Goal: Navigation & Orientation: Find specific page/section

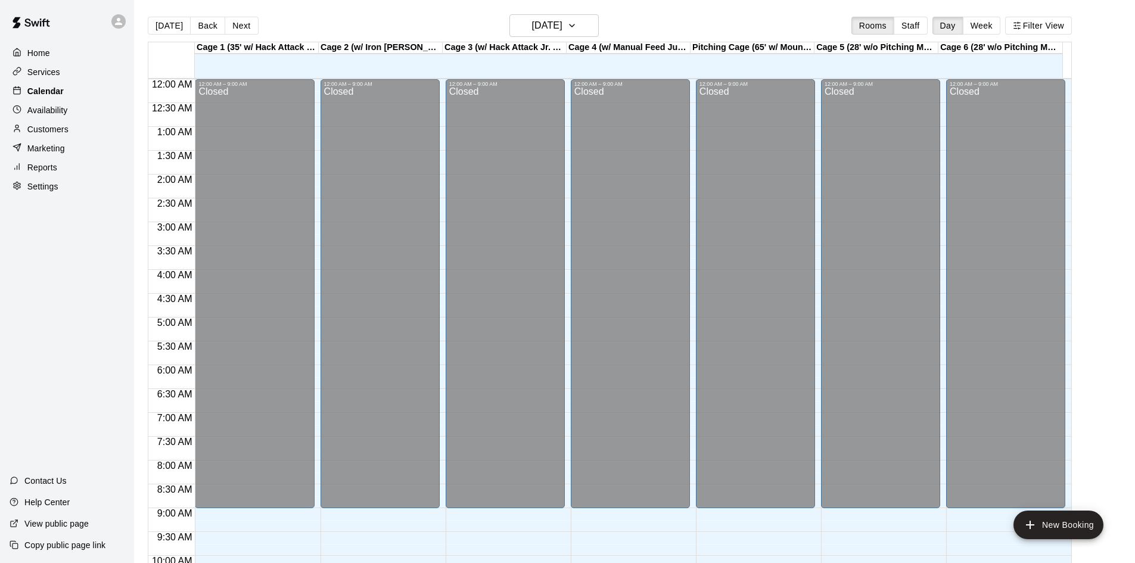
scroll to position [307, 0]
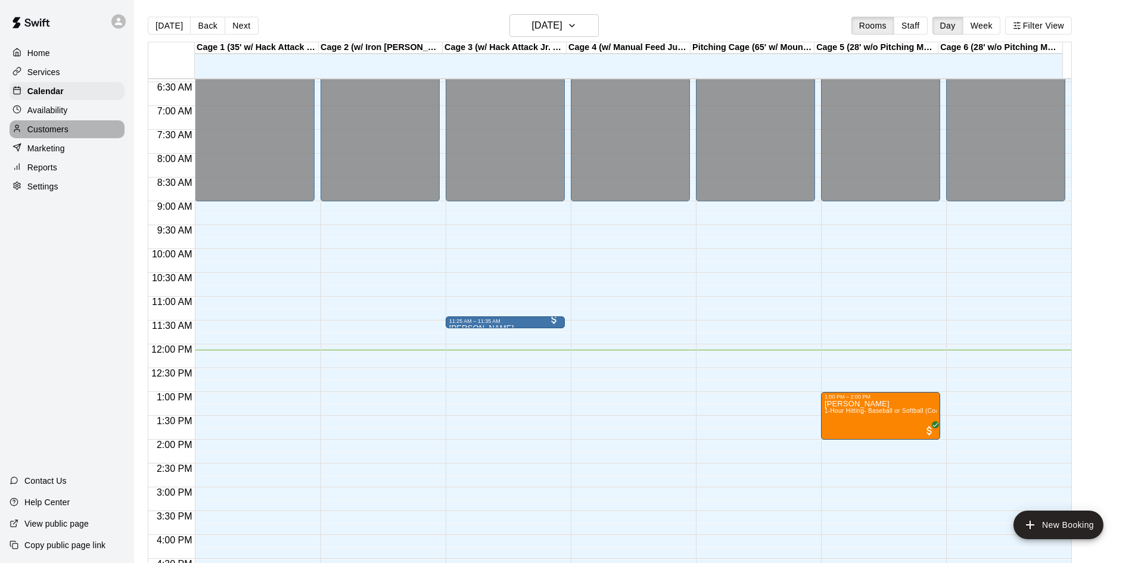
click at [82, 125] on div "Customers" at bounding box center [67, 129] width 115 height 18
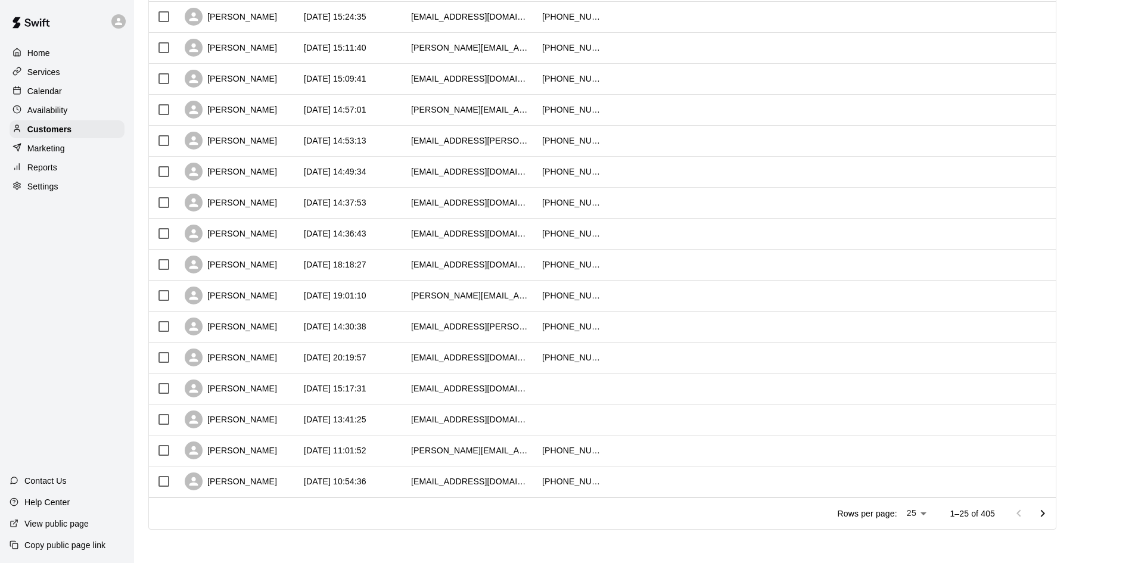
scroll to position [467, 0]
click at [1055, 517] on button "Go to next page" at bounding box center [1043, 514] width 24 height 24
click at [1050, 508] on icon "Go to next page" at bounding box center [1043, 513] width 14 height 14
click at [1043, 512] on icon "Go to next page" at bounding box center [1043, 513] width 14 height 14
click at [1050, 515] on icon "Go to next page" at bounding box center [1043, 513] width 14 height 14
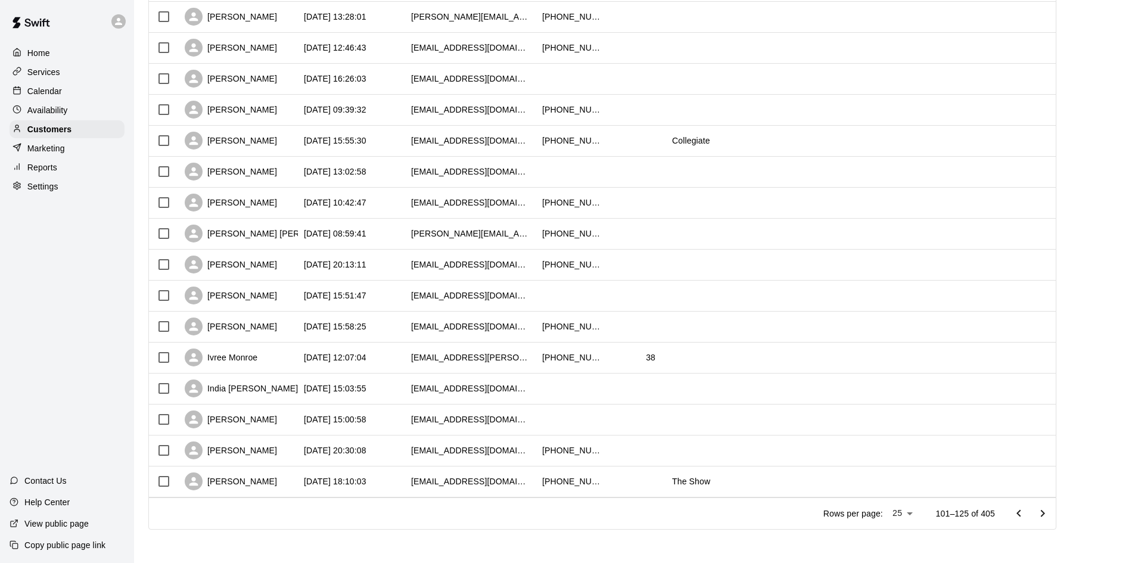
click at [1050, 514] on icon "Go to next page" at bounding box center [1043, 513] width 14 height 14
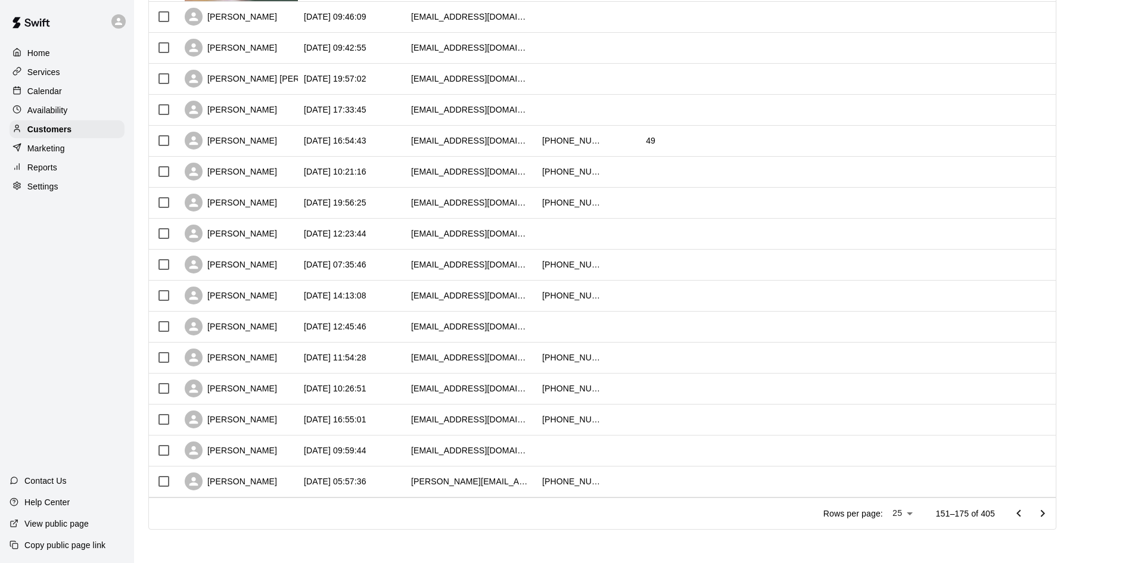
click at [1054, 522] on button "Go to next page" at bounding box center [1043, 514] width 24 height 24
click at [1048, 515] on icon "Go to next page" at bounding box center [1043, 513] width 14 height 14
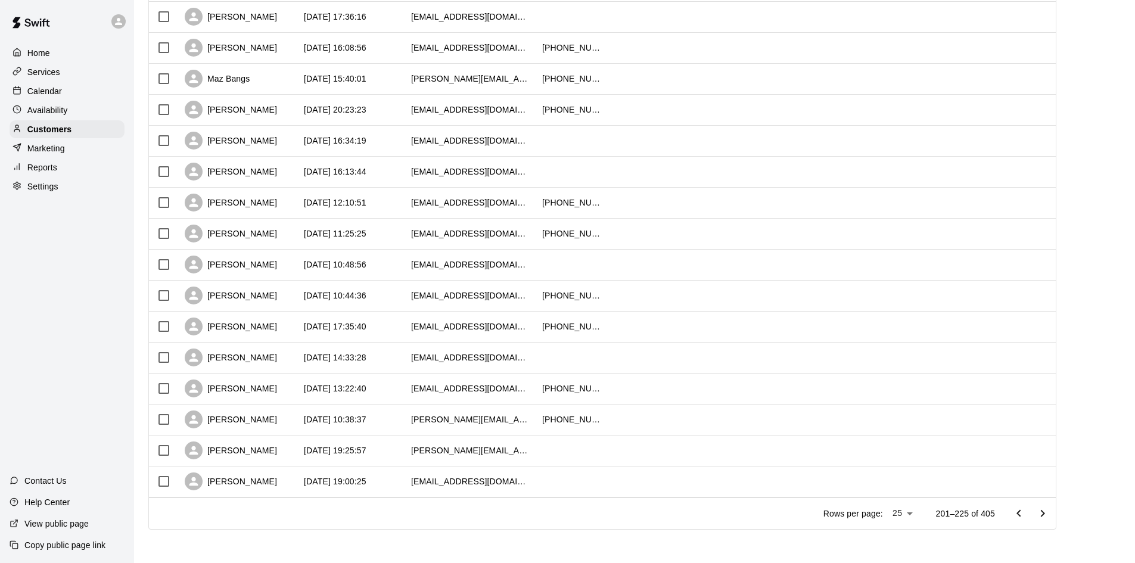
click at [1042, 505] on button "Go to next page" at bounding box center [1043, 514] width 24 height 24
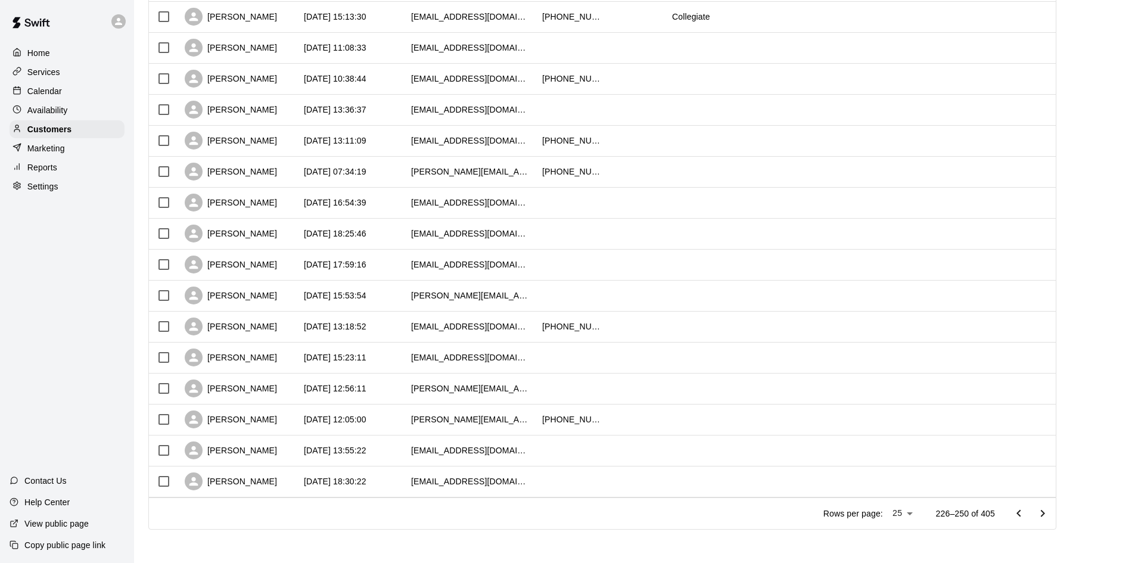
click at [1042, 505] on button "Go to next page" at bounding box center [1043, 514] width 24 height 24
click at [1050, 515] on icon "Go to next page" at bounding box center [1043, 513] width 14 height 14
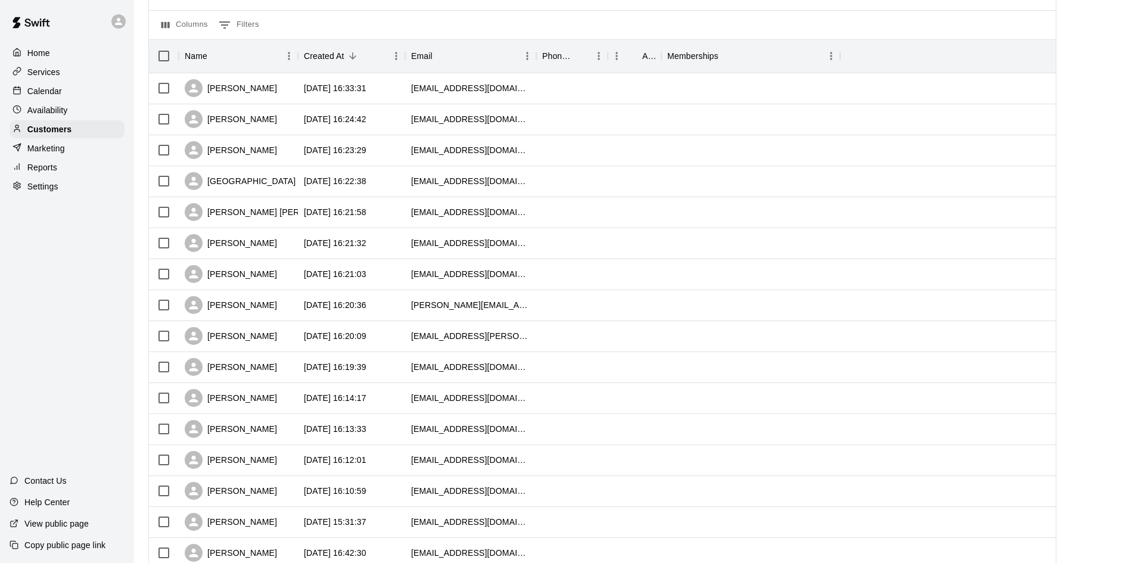
scroll to position [110, 0]
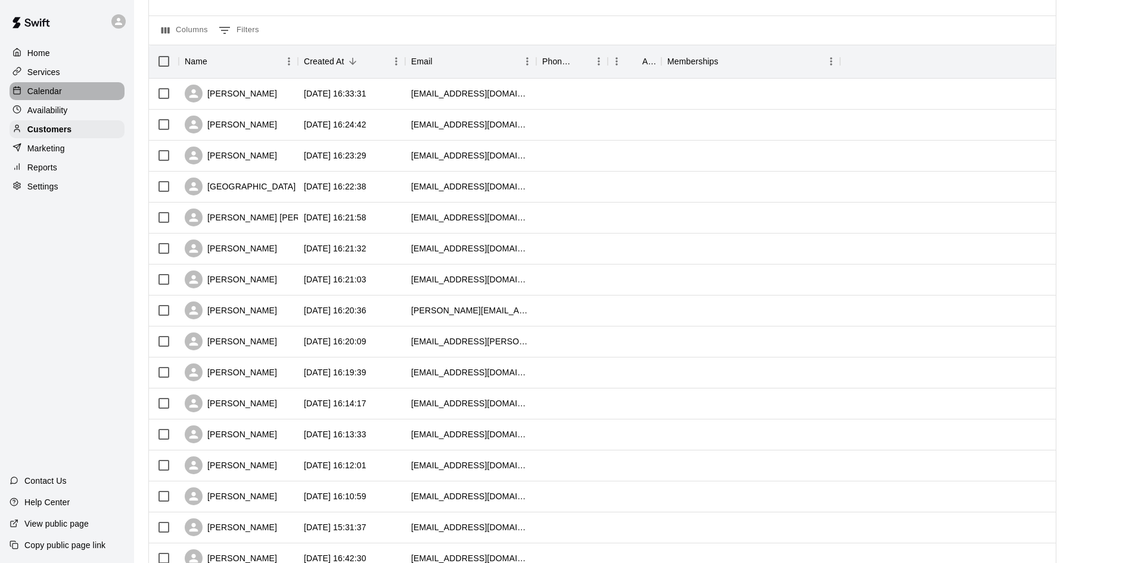
click at [63, 94] on div "Calendar" at bounding box center [67, 91] width 115 height 18
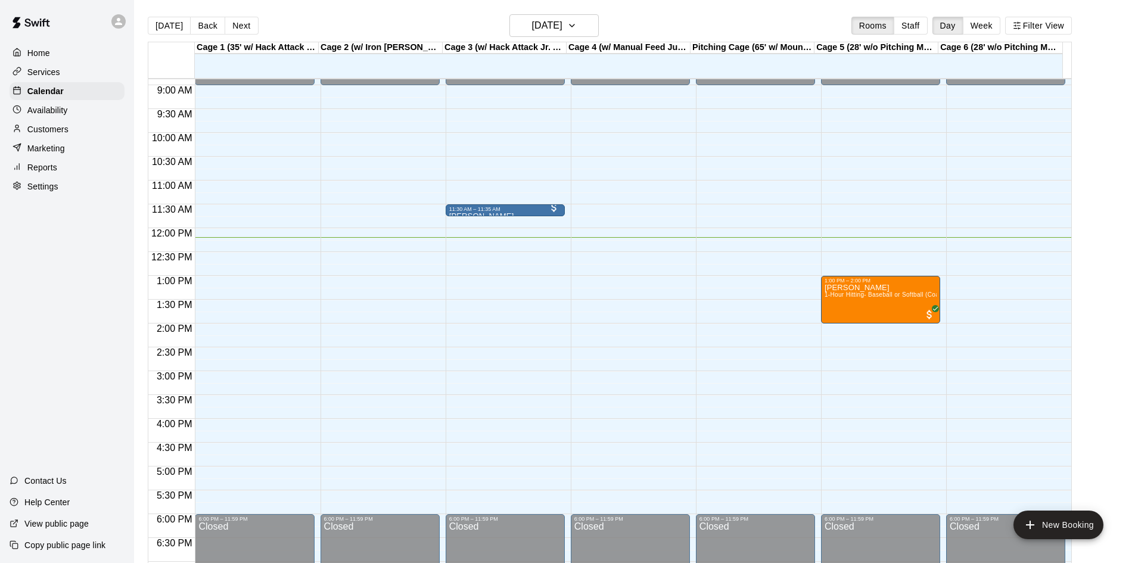
scroll to position [402, 0]
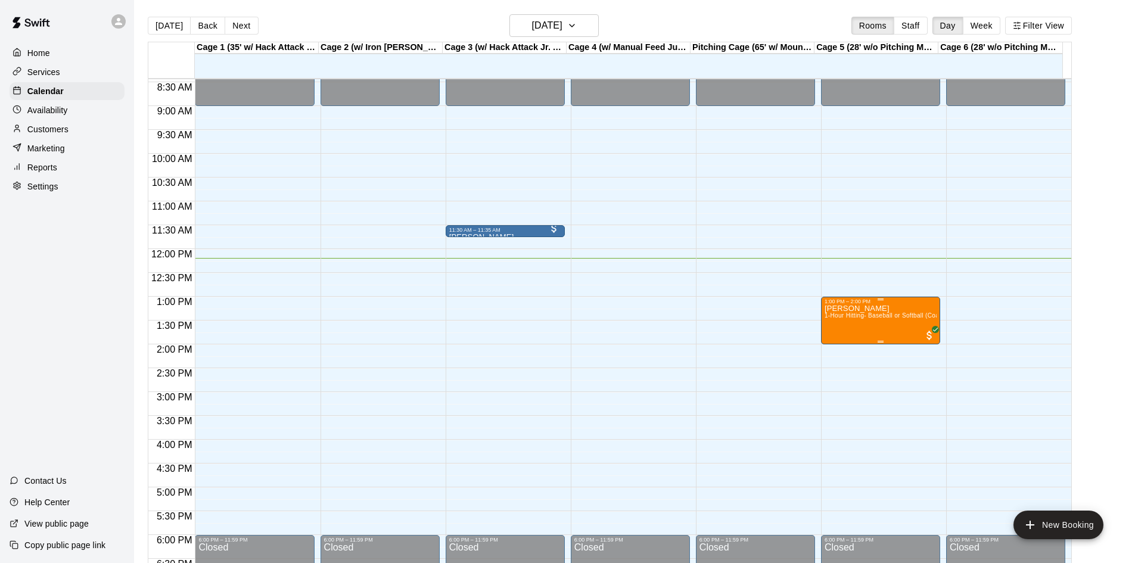
drag, startPoint x: 840, startPoint y: 328, endPoint x: 847, endPoint y: 326, distance: 7.5
drag, startPoint x: 847, startPoint y: 326, endPoint x: 792, endPoint y: 316, distance: 55.1
click at [792, 316] on div "12:00 AM – 9:00 AM Closed 6:00 PM – 11:59 PM Closed" at bounding box center [755, 249] width 119 height 1144
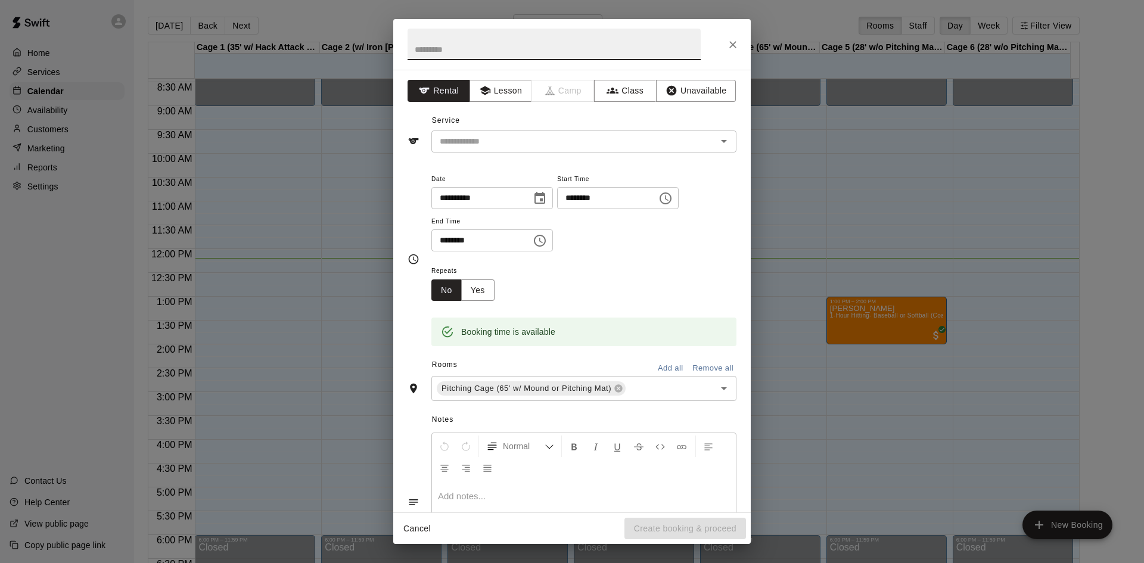
click at [888, 245] on div "**********" at bounding box center [572, 281] width 1144 height 563
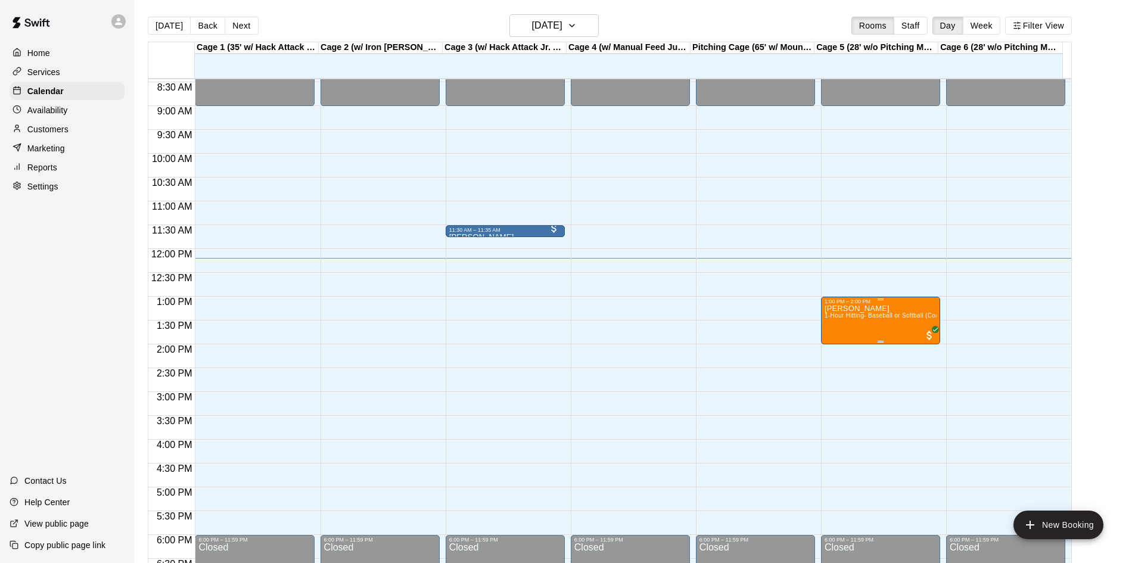
click at [899, 300] on div at bounding box center [881, 300] width 112 height 2
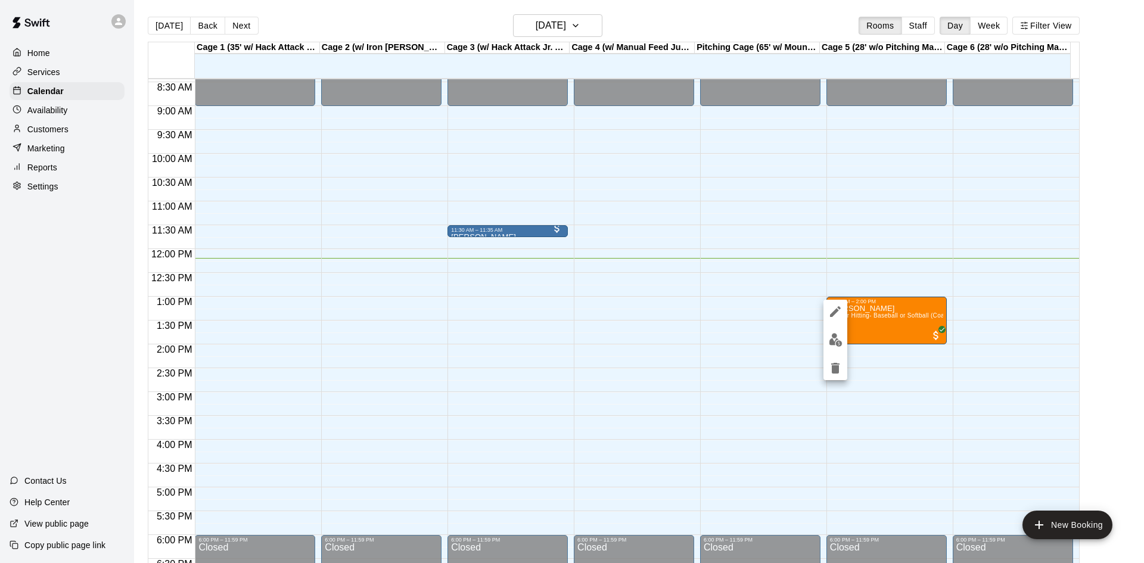
click at [899, 315] on div at bounding box center [572, 281] width 1144 height 563
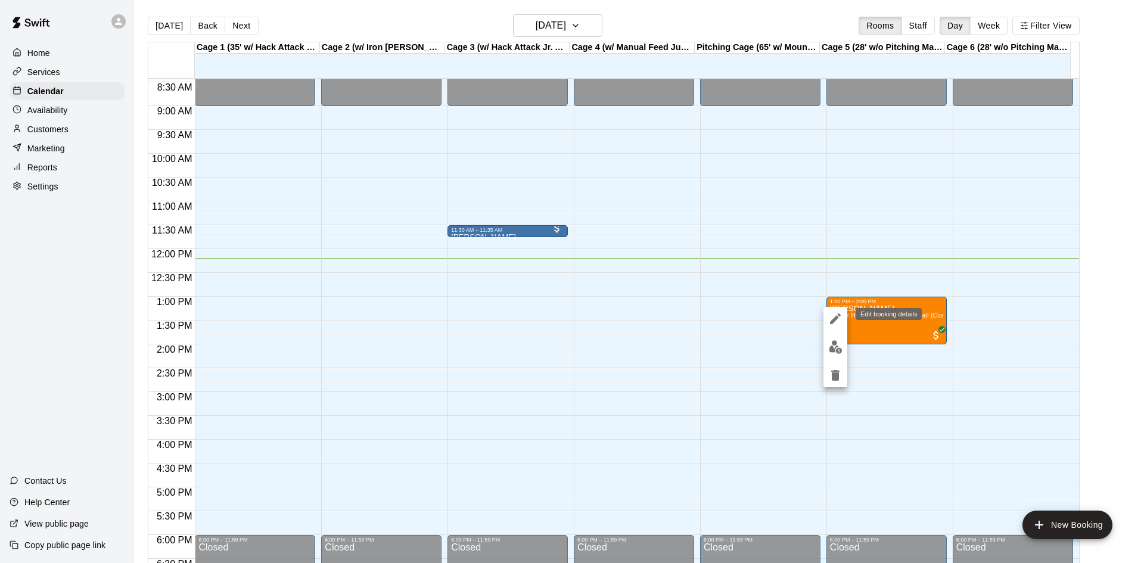
click at [828, 315] on icon "edit" at bounding box center [835, 319] width 14 height 14
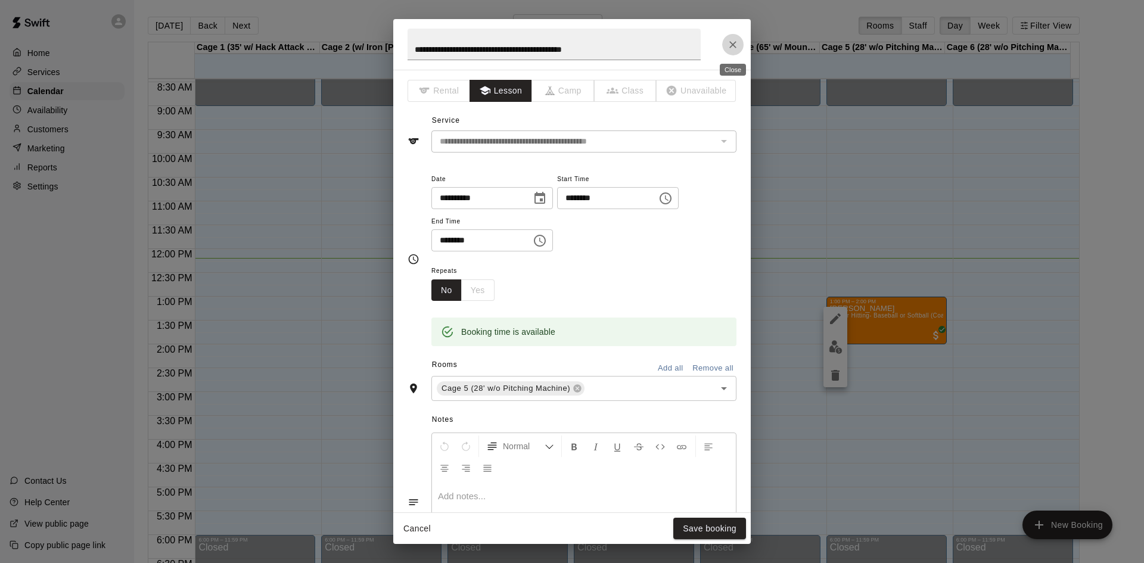
click at [739, 37] on button "Close" at bounding box center [732, 44] width 21 height 21
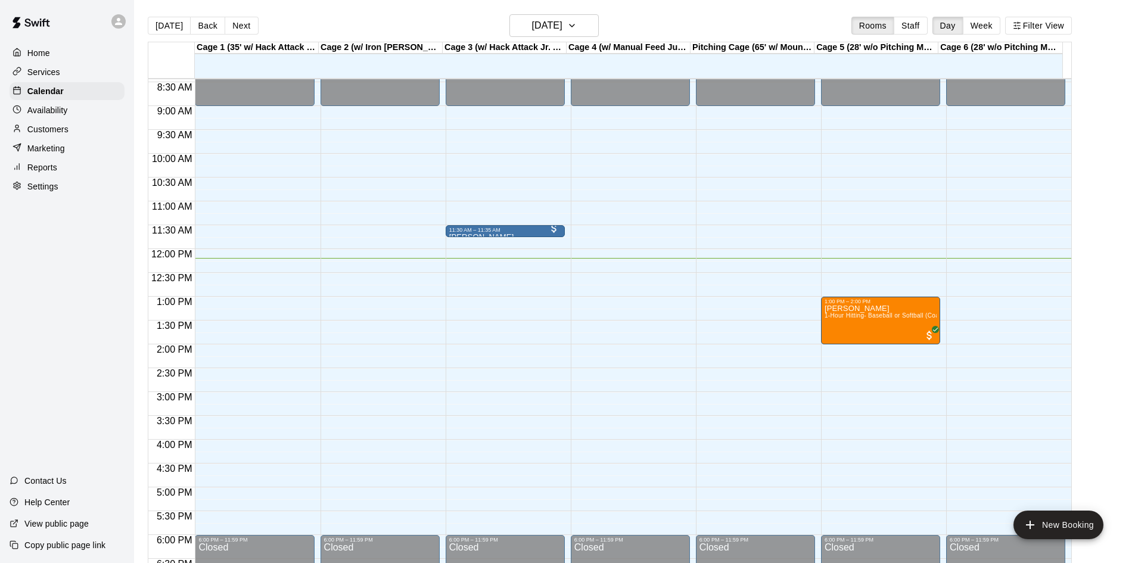
click at [63, 116] on p "Availability" at bounding box center [47, 110] width 41 height 12
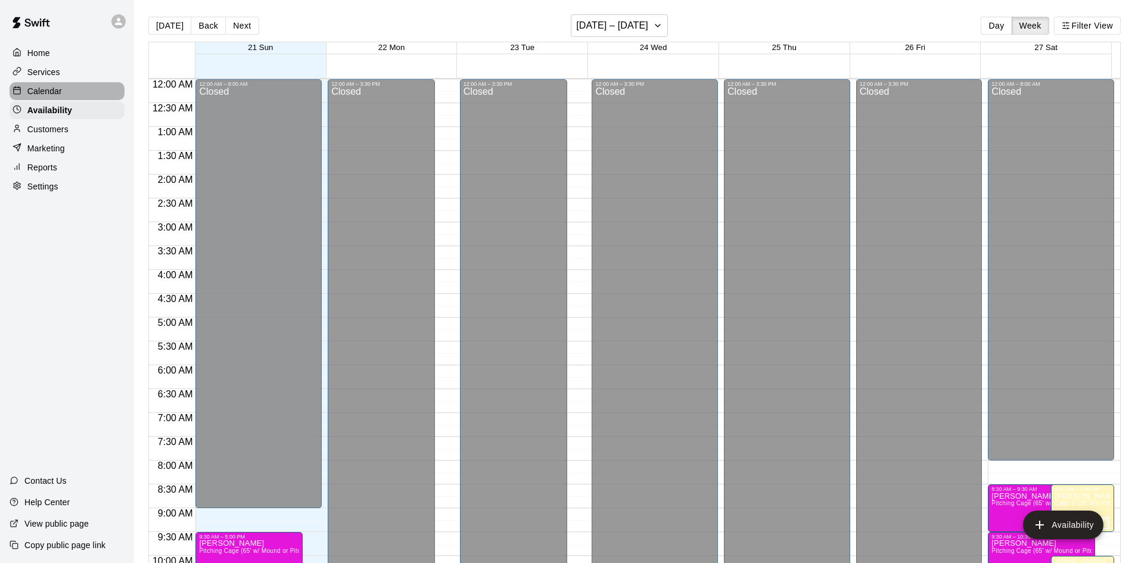
click at [92, 97] on div "Calendar" at bounding box center [67, 91] width 115 height 18
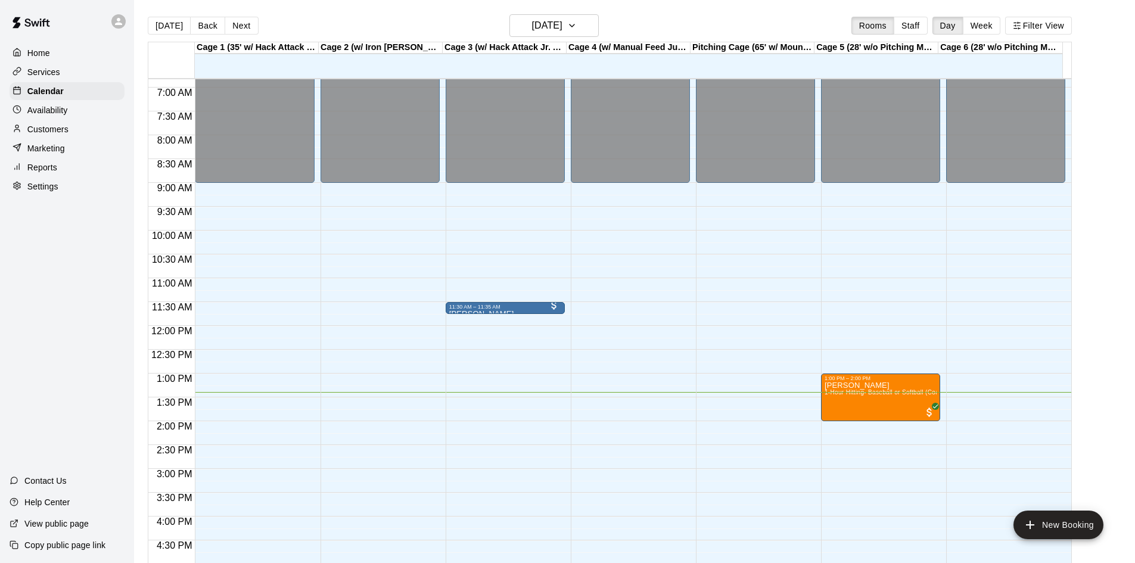
scroll to position [343, 0]
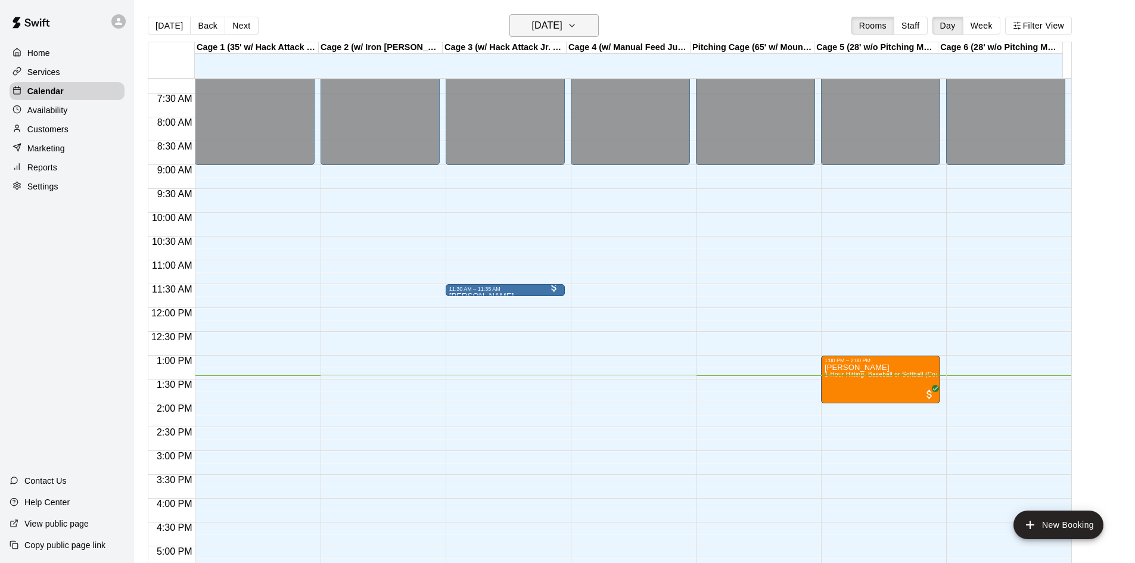
click at [577, 23] on icon "button" at bounding box center [572, 25] width 10 height 14
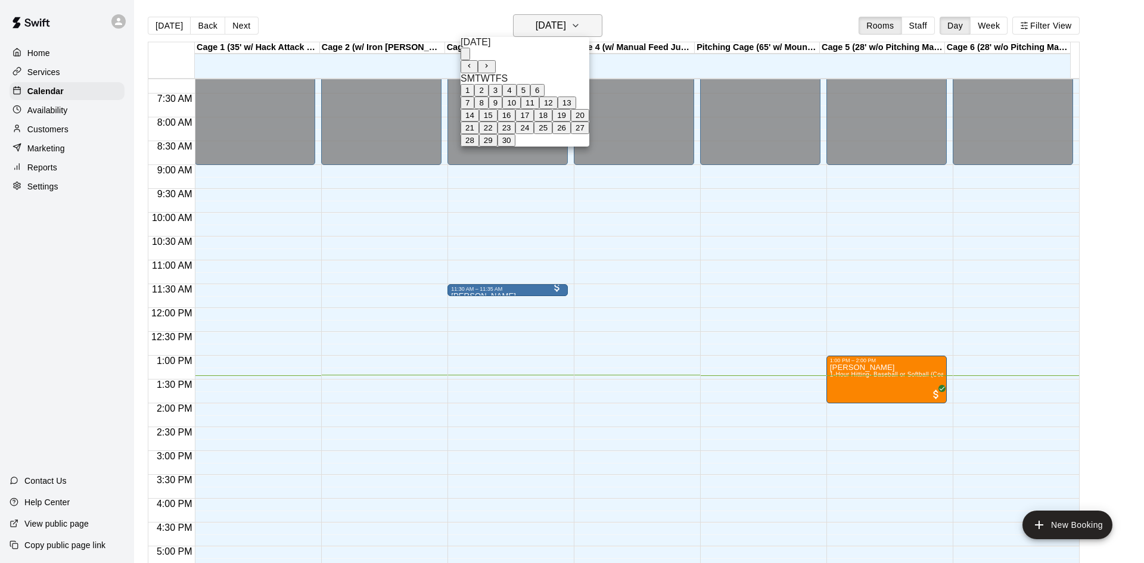
click at [587, 23] on div at bounding box center [572, 281] width 1144 height 563
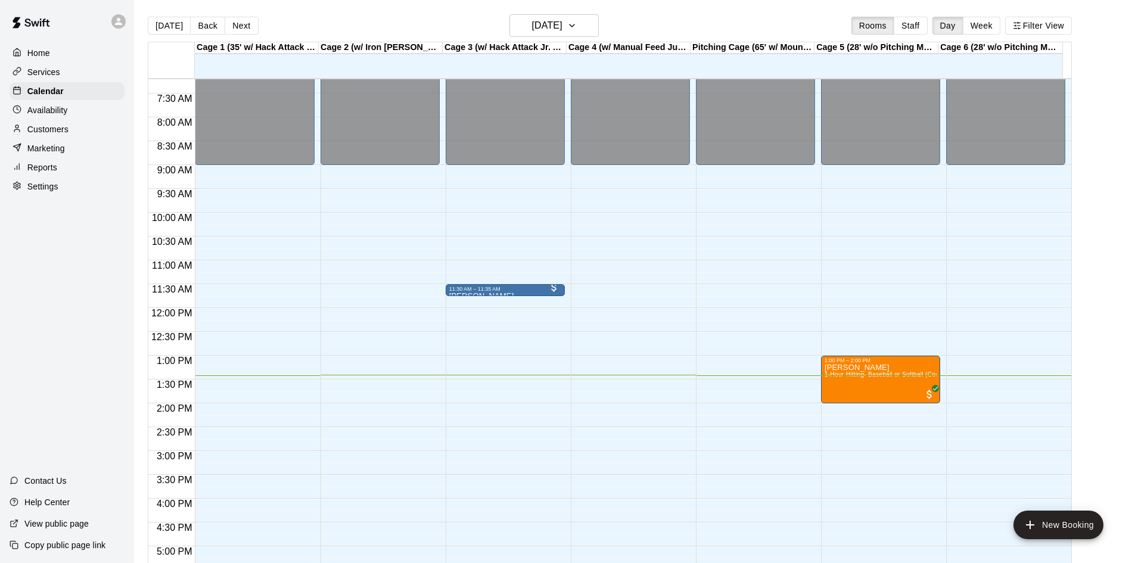
click at [78, 126] on div "Customers" at bounding box center [67, 129] width 115 height 18
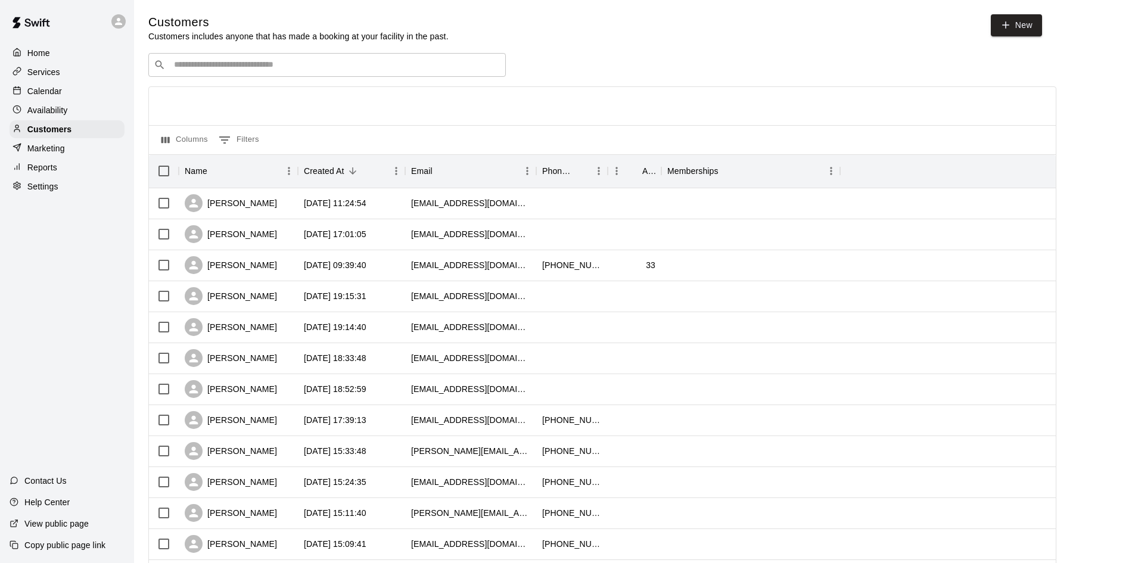
click at [69, 144] on div "Marketing" at bounding box center [67, 148] width 115 height 18
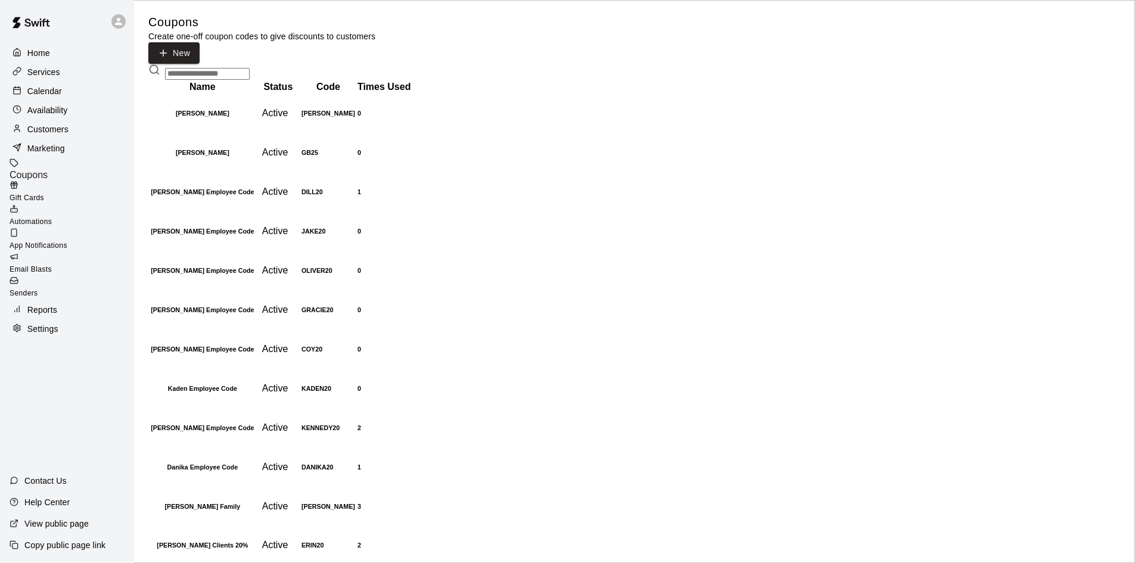
click at [53, 126] on p "Customers" at bounding box center [47, 129] width 41 height 12
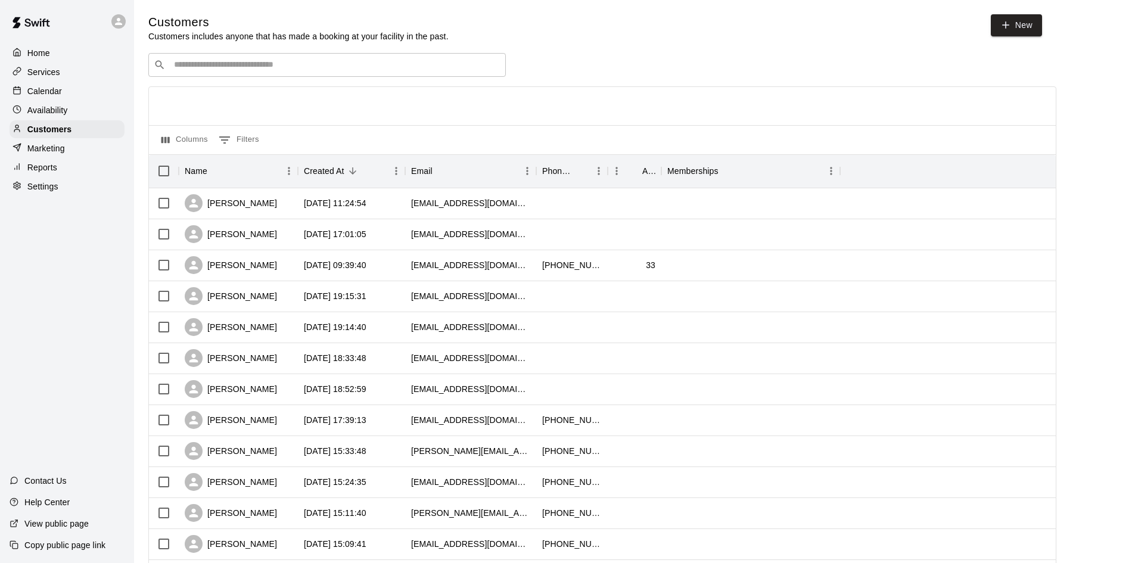
click at [54, 97] on p "Calendar" at bounding box center [44, 91] width 35 height 12
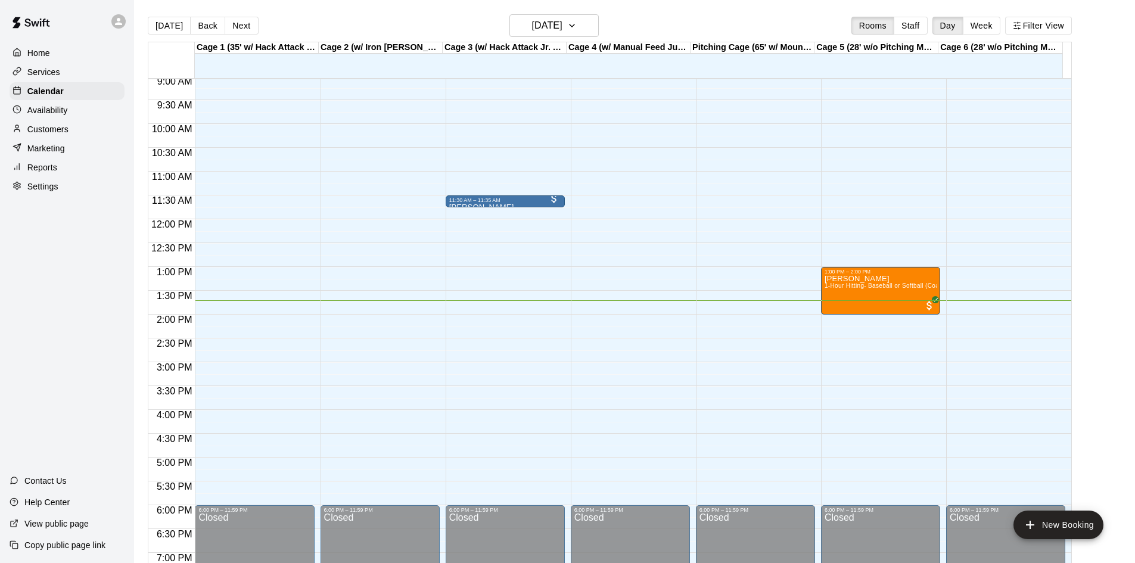
scroll to position [372, 0]
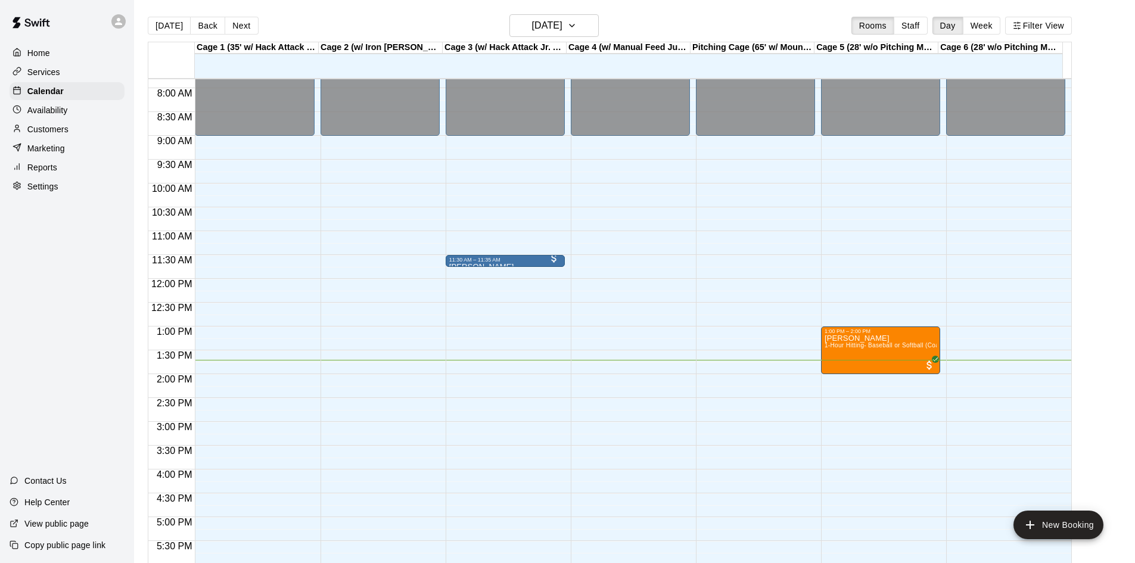
click at [26, 116] on div at bounding box center [20, 110] width 15 height 11
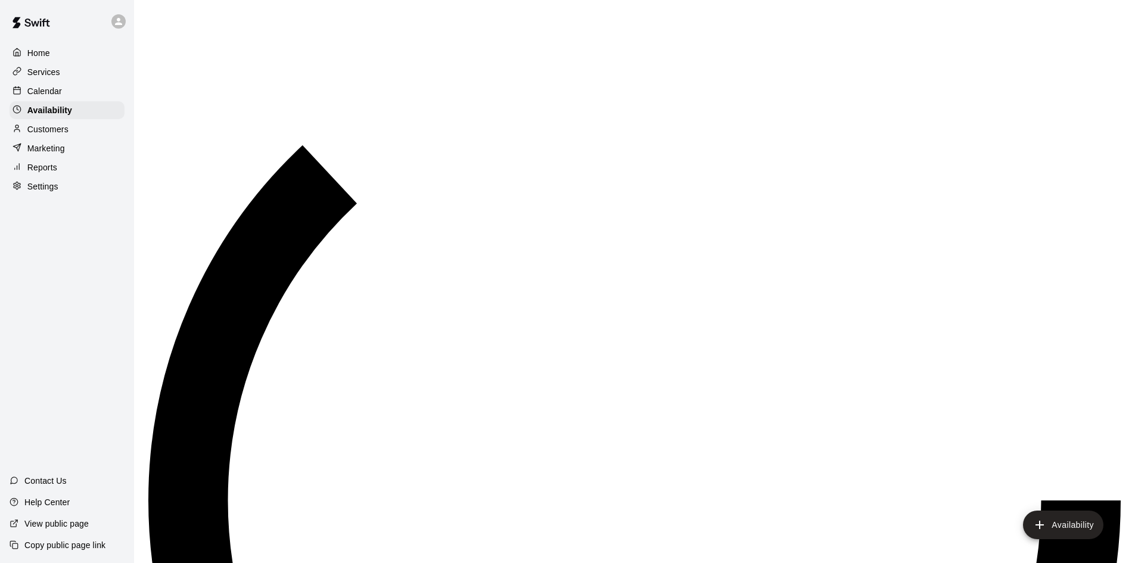
scroll to position [647, 0]
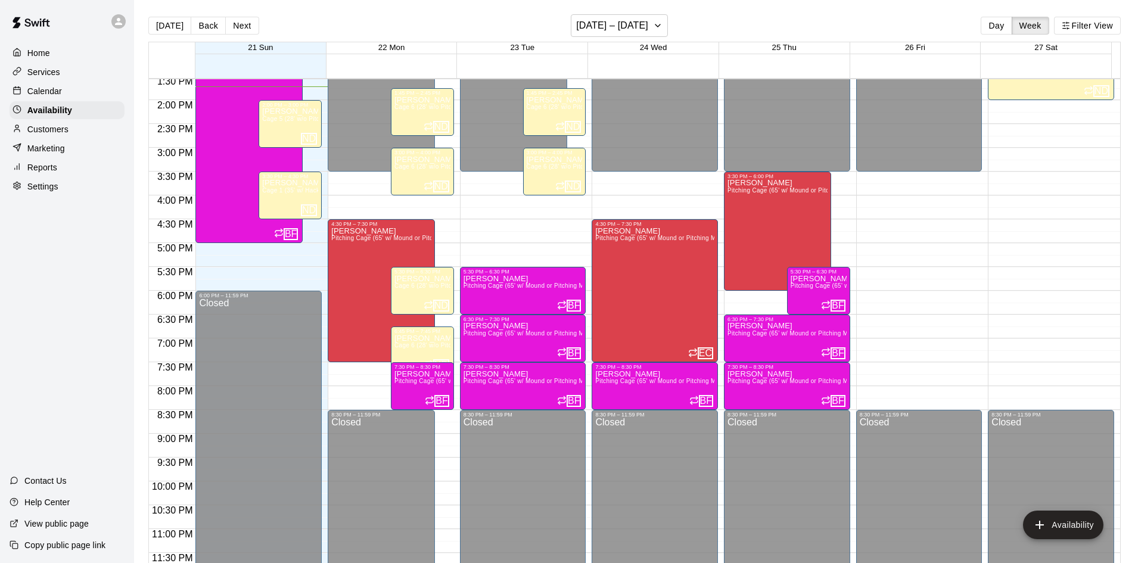
drag, startPoint x: 41, startPoint y: 139, endPoint x: 35, endPoint y: 128, distance: 12.6
click at [42, 138] on div "Customers" at bounding box center [67, 129] width 115 height 18
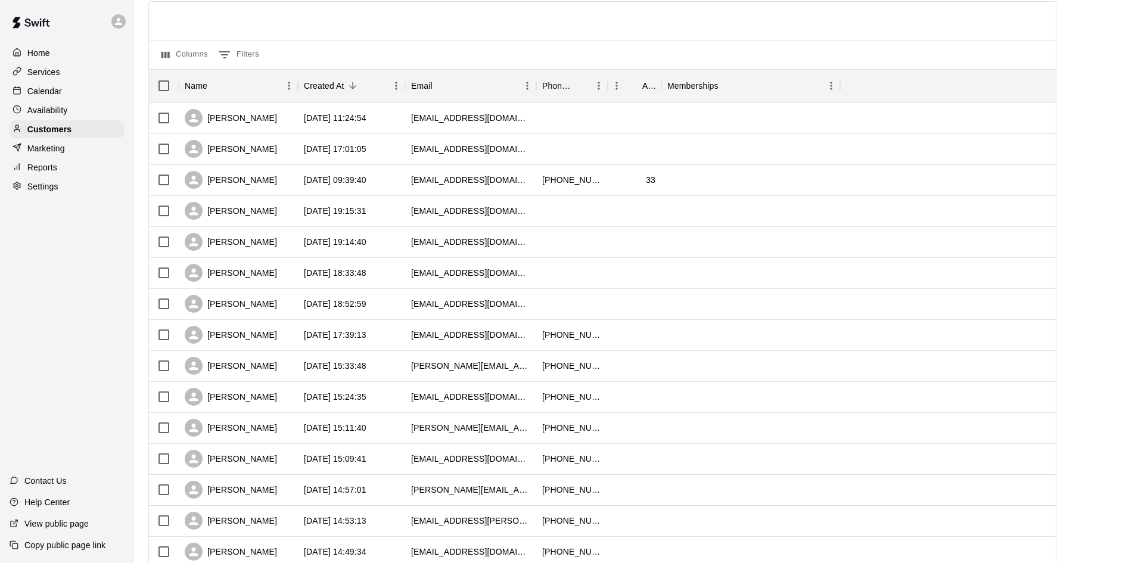
scroll to position [60, 0]
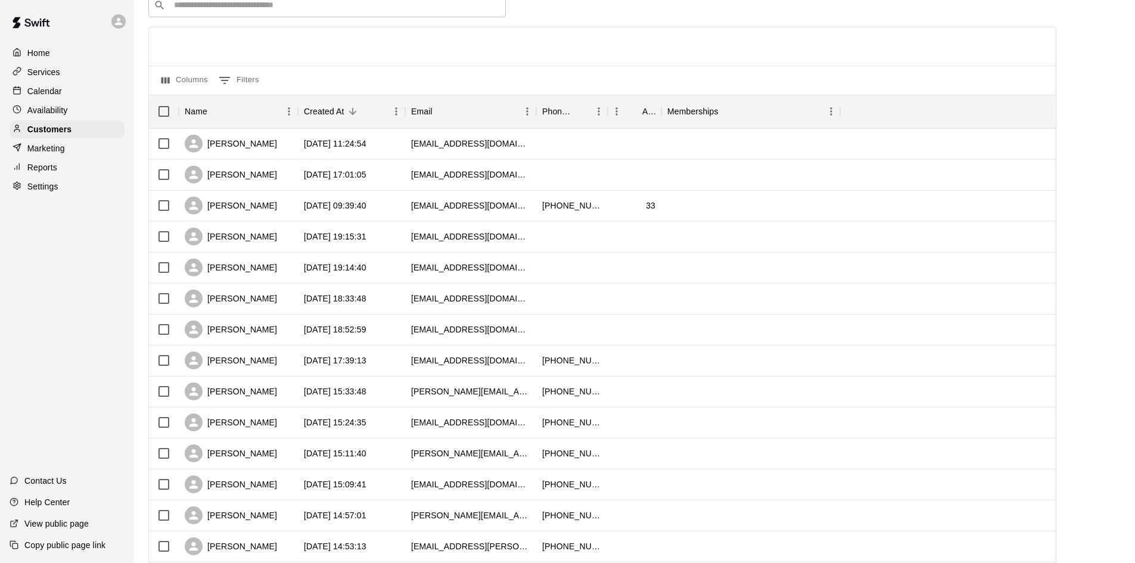
click at [47, 92] on p "Calendar" at bounding box center [44, 91] width 35 height 12
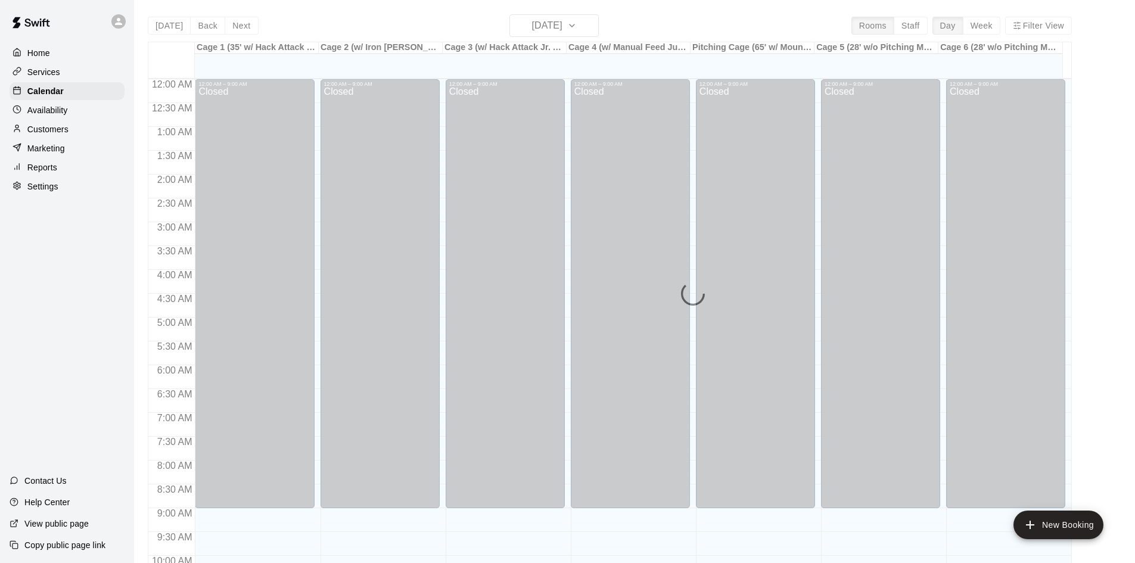
scroll to position [611, 0]
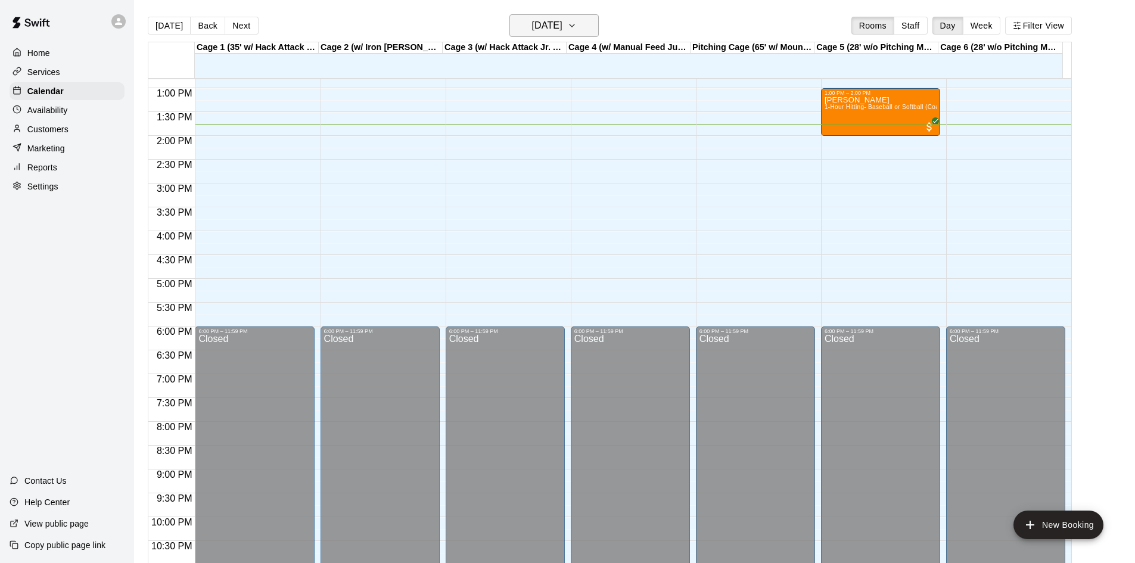
click at [583, 33] on button "[DATE]" at bounding box center [553, 25] width 89 height 23
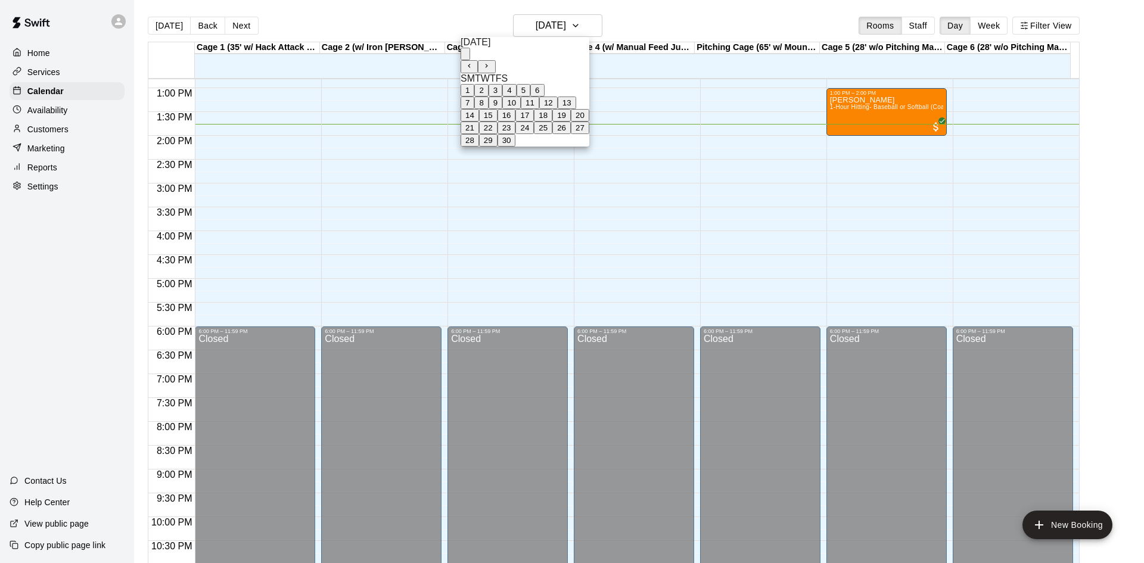
click at [479, 122] on button "14" at bounding box center [470, 115] width 18 height 13
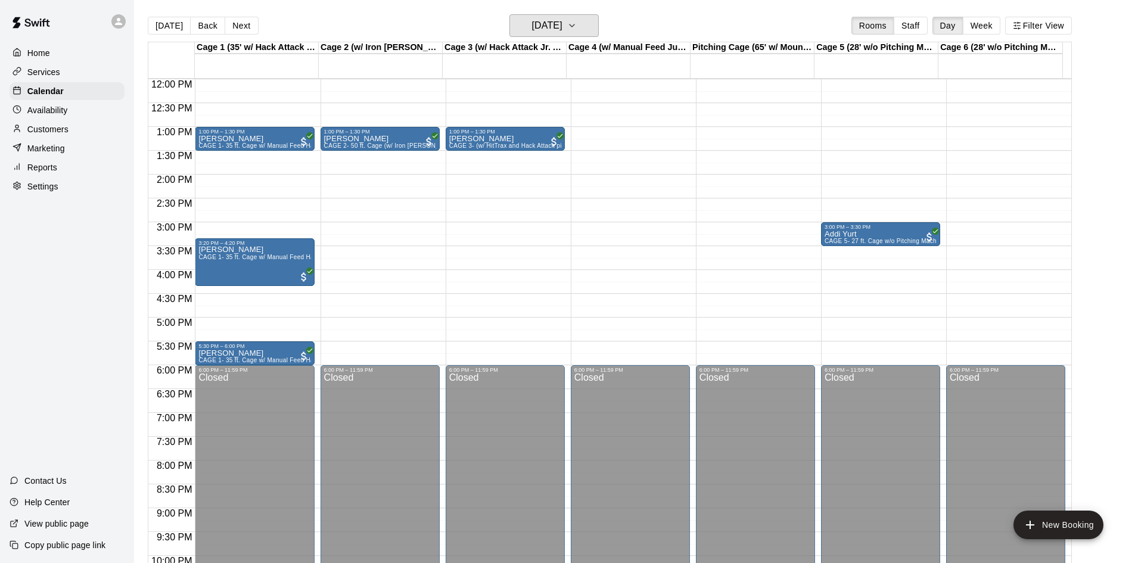
scroll to position [551, 0]
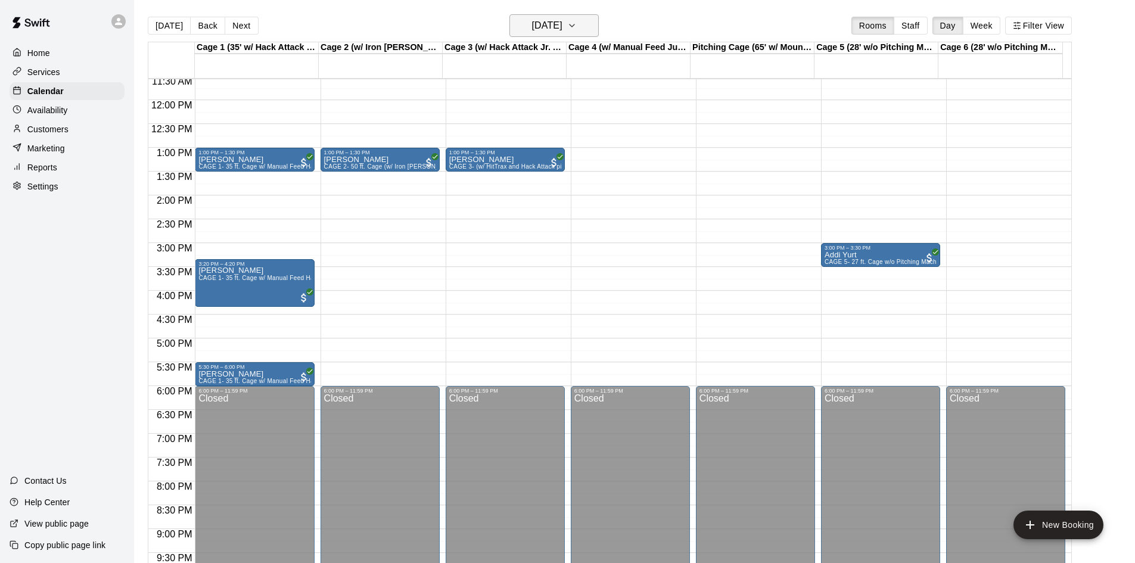
click at [534, 30] on h6 "[DATE]" at bounding box center [547, 25] width 30 height 17
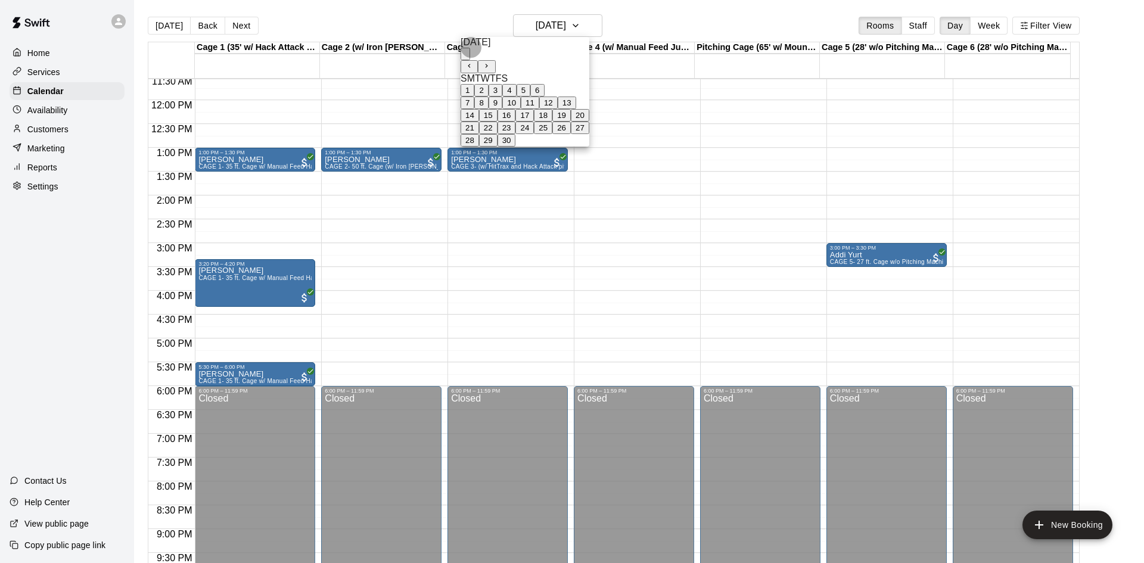
click at [479, 134] on button "21" at bounding box center [470, 128] width 18 height 13
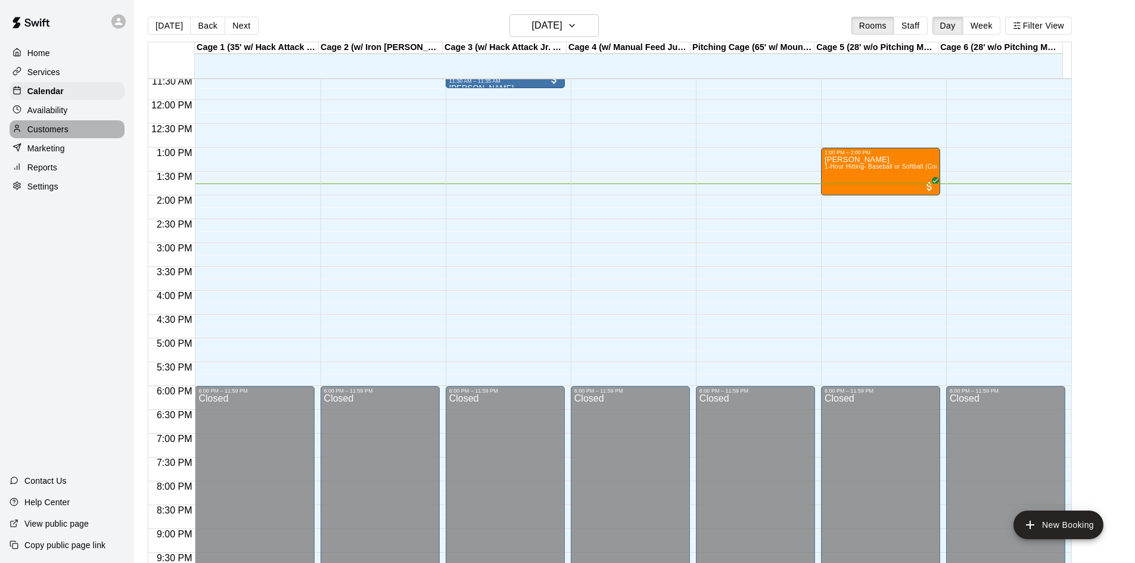
click at [52, 133] on p "Customers" at bounding box center [47, 129] width 41 height 12
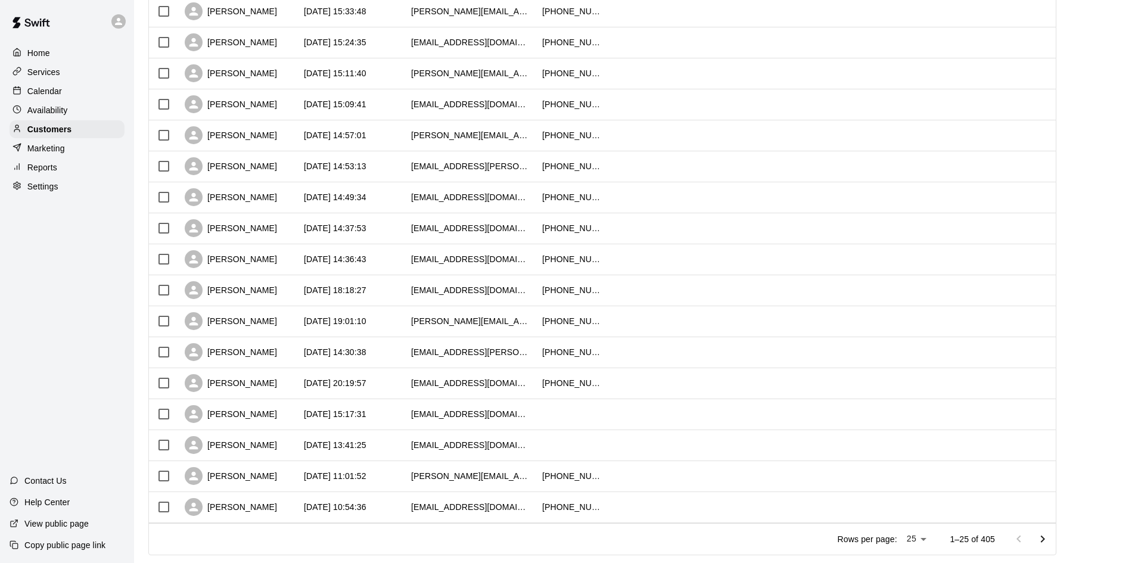
scroll to position [467, 0]
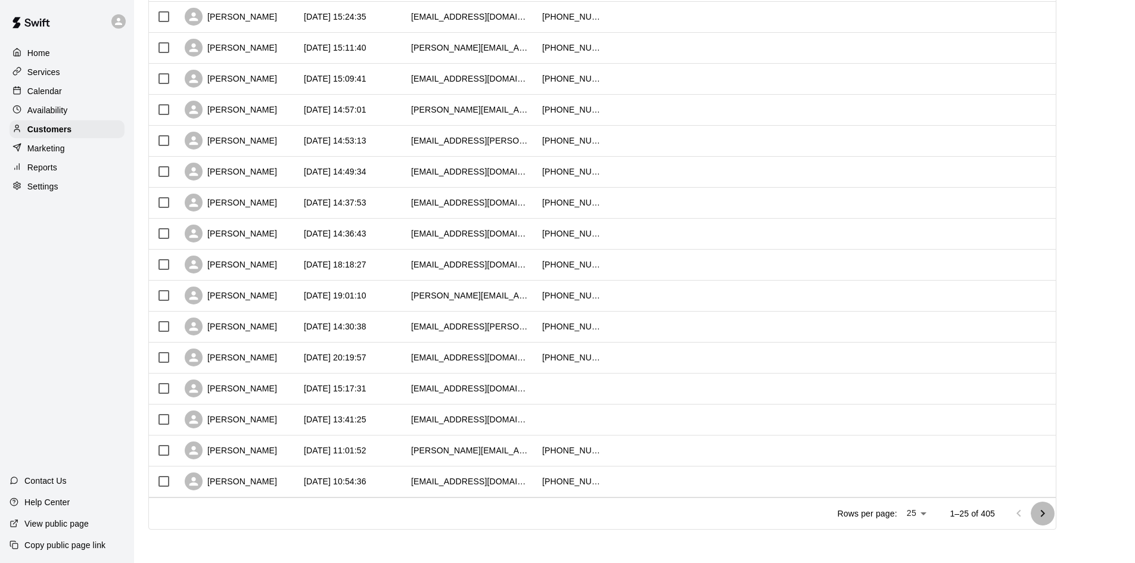
click at [1049, 514] on icon "Go to next page" at bounding box center [1043, 513] width 14 height 14
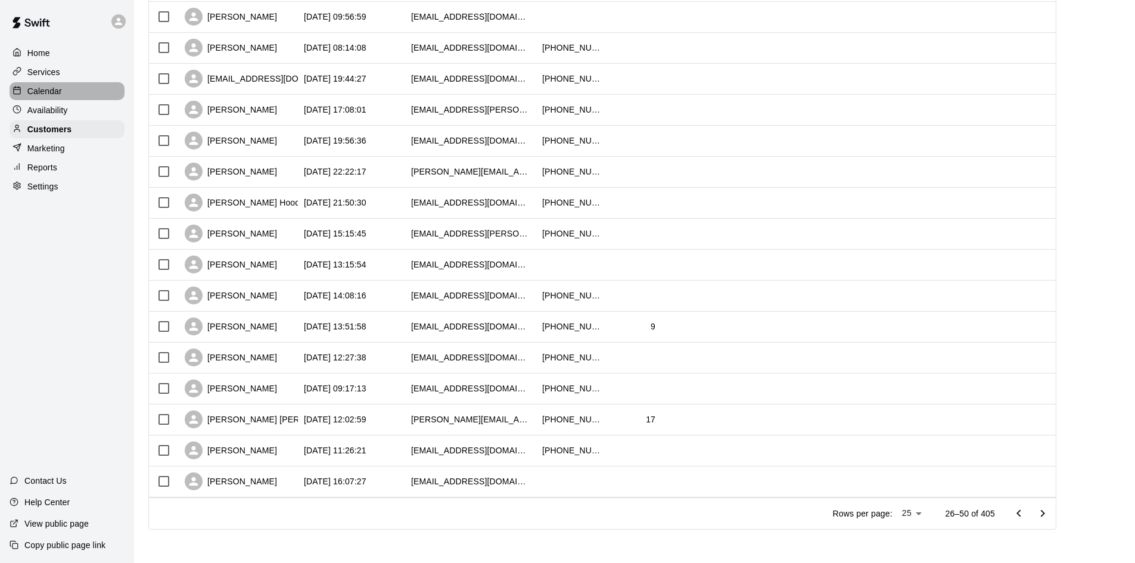
click at [52, 95] on p "Calendar" at bounding box center [44, 91] width 35 height 12
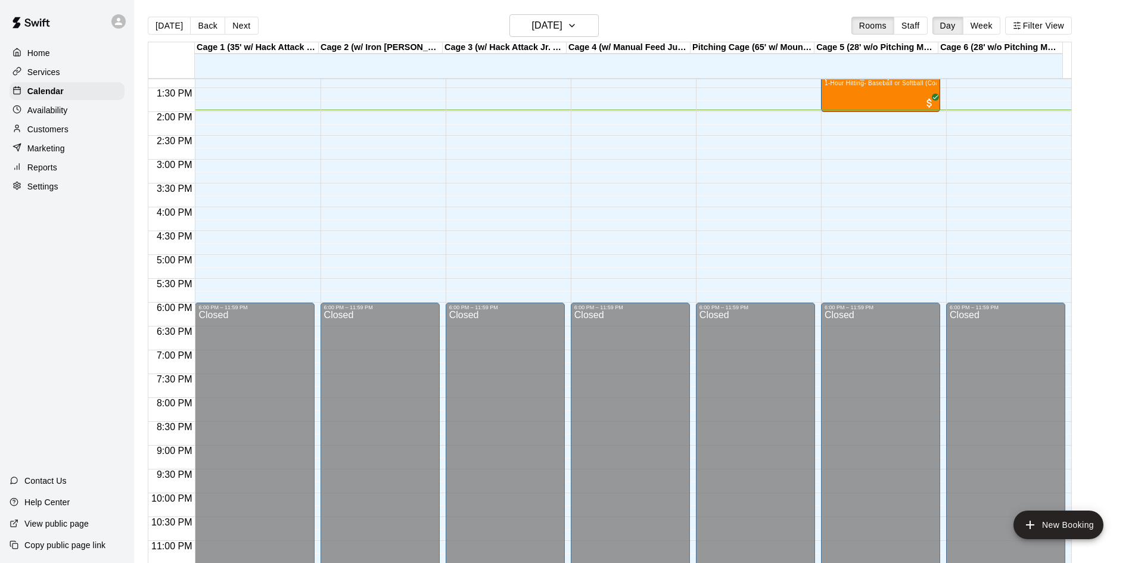
scroll to position [648, 0]
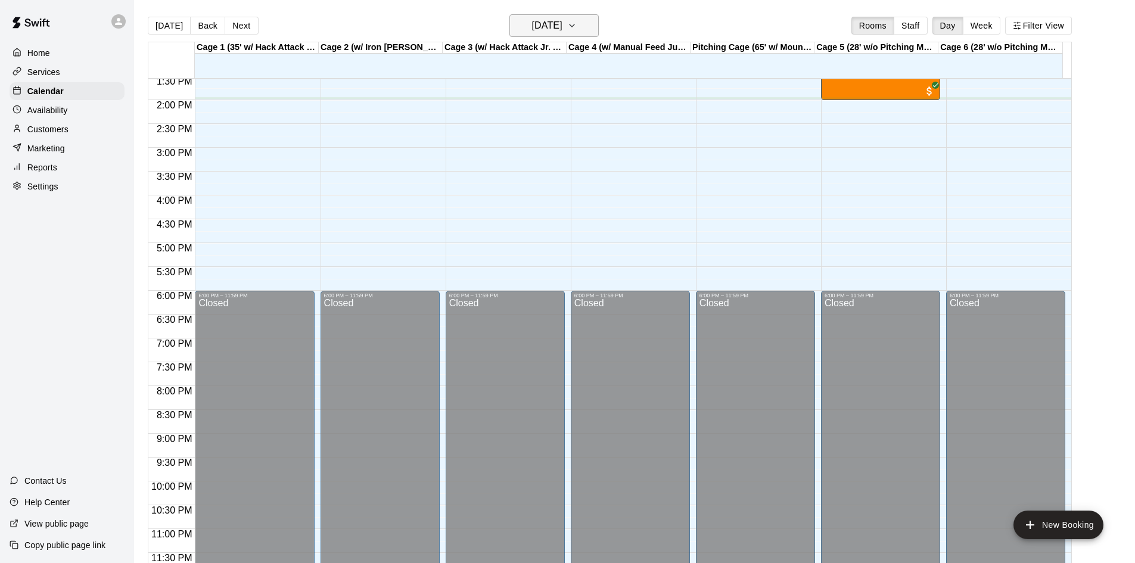
click at [582, 18] on button "[DATE]" at bounding box center [553, 25] width 89 height 23
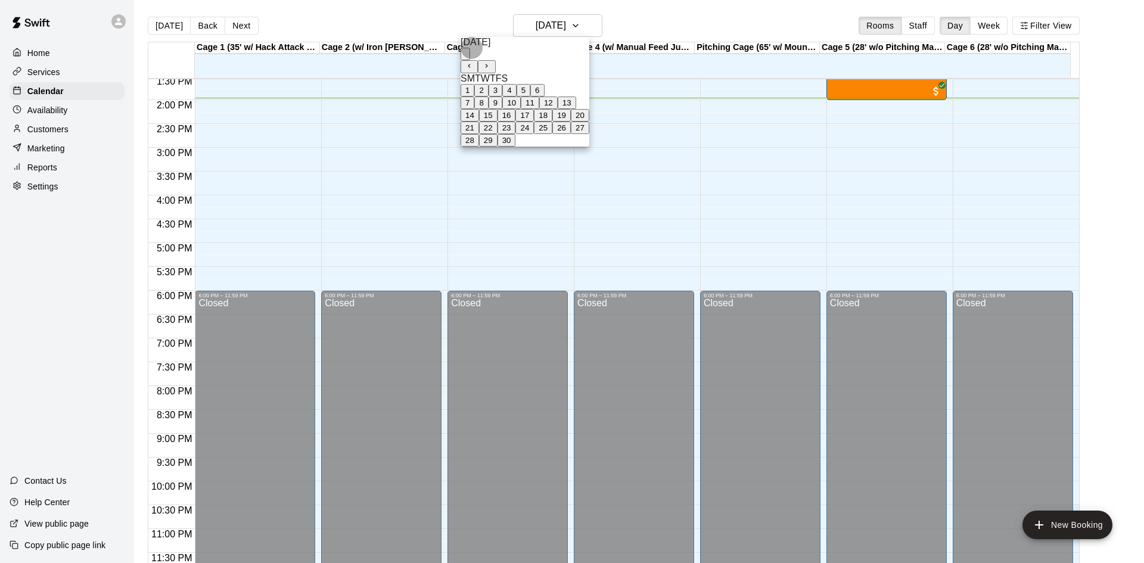
click at [571, 122] on button "19" at bounding box center [561, 115] width 18 height 13
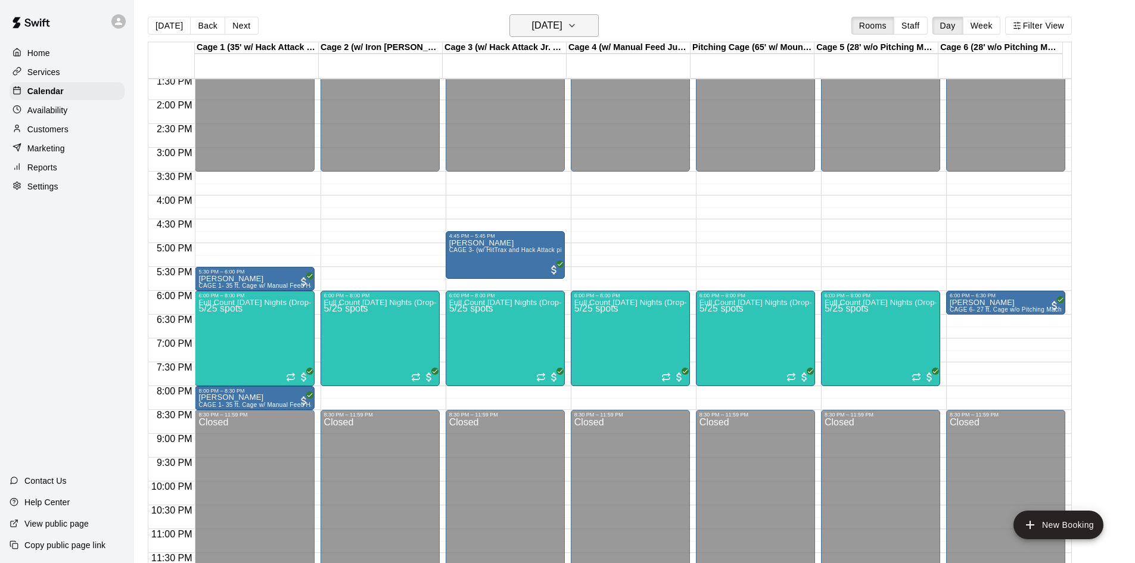
click at [562, 30] on h6 "[DATE]" at bounding box center [547, 25] width 30 height 17
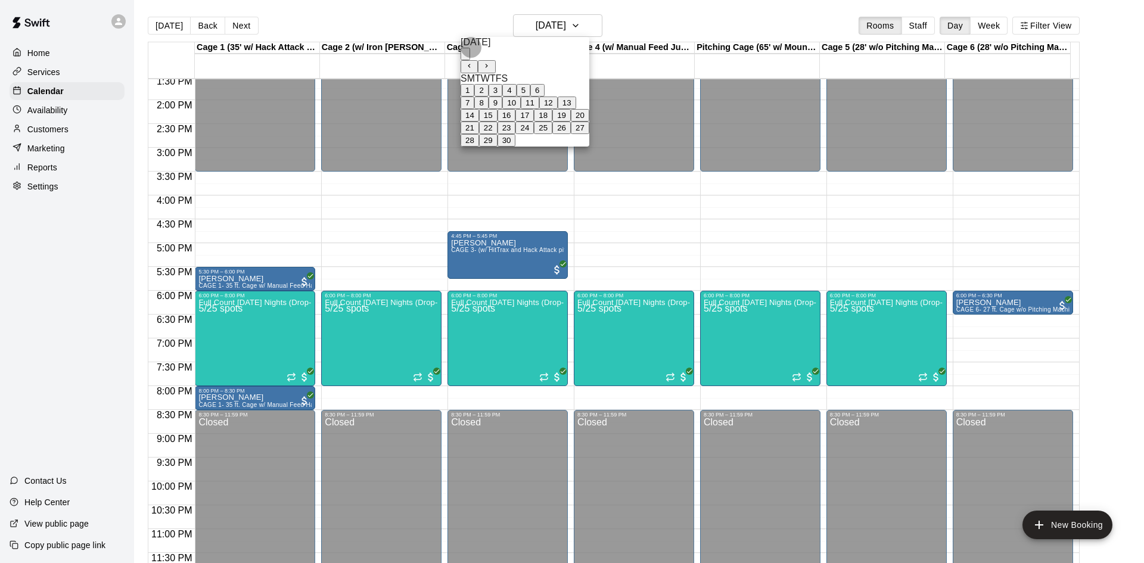
click at [479, 134] on button "21" at bounding box center [470, 128] width 18 height 13
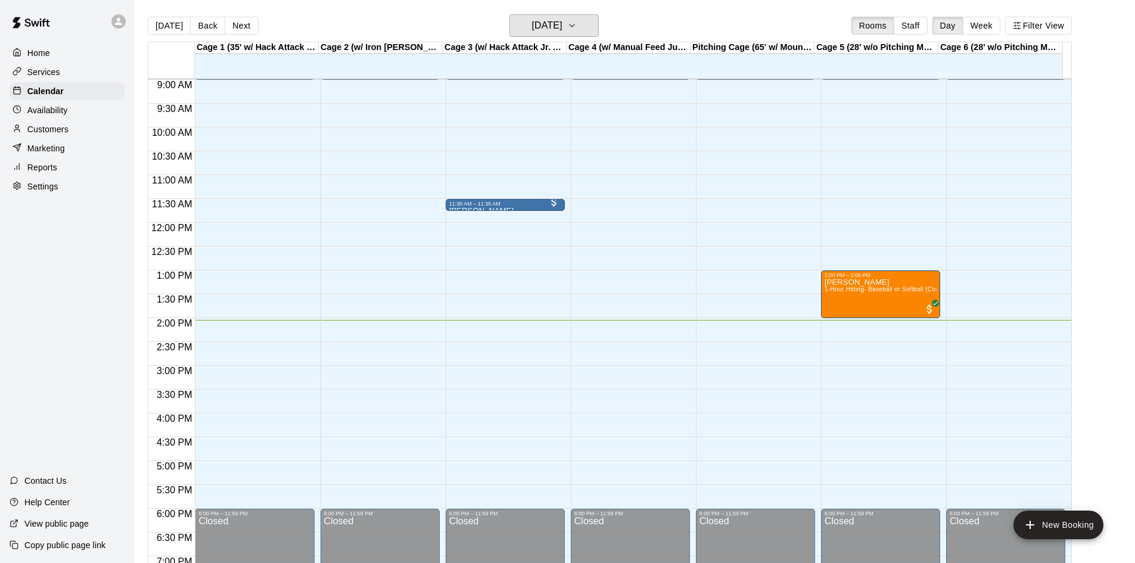
scroll to position [409, 0]
